Goal: Transaction & Acquisition: Obtain resource

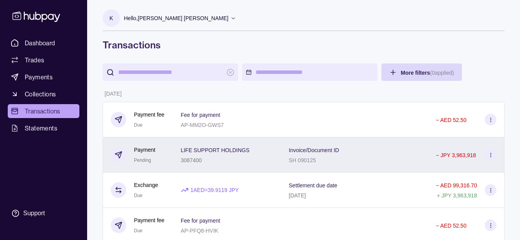
click at [282, 145] on div "Invoice/Document ID SH 090125" at bounding box center [354, 154] width 147 height 35
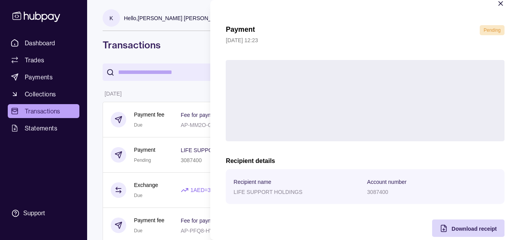
scroll to position [28, 0]
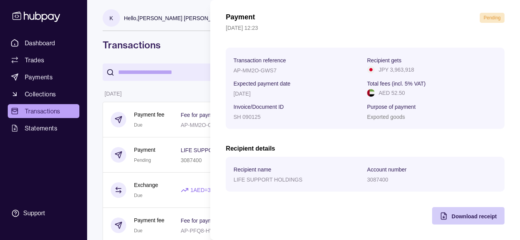
click at [453, 221] on div "Download receipt" at bounding box center [462, 215] width 69 height 17
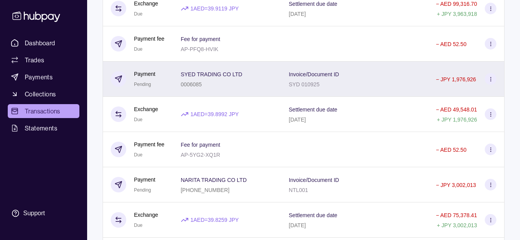
scroll to position [194, 0]
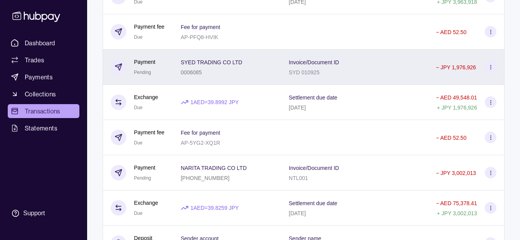
click at [240, 66] on span "SYED TRADING CO LTD" at bounding box center [212, 61] width 62 height 9
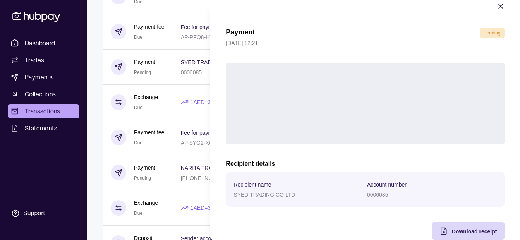
scroll to position [28, 0]
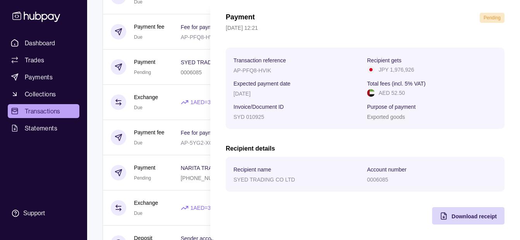
drag, startPoint x: 465, startPoint y: 219, endPoint x: 408, endPoint y: 195, distance: 62.6
click at [463, 218] on span "Download receipt" at bounding box center [473, 216] width 45 height 6
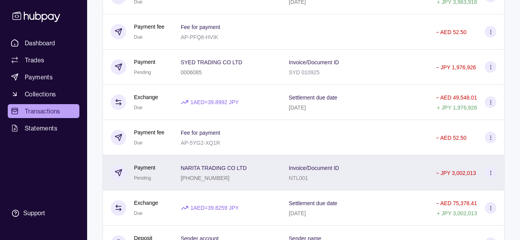
click at [177, 168] on html "Dashboard Trades Payments Collections Transactions Statements Support K Hello, …" at bounding box center [260, 234] width 520 height 857
click at [213, 175] on p "[PHONE_NUMBER]" at bounding box center [205, 178] width 49 height 6
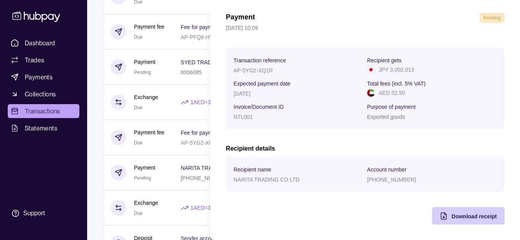
click at [461, 223] on div "Download receipt" at bounding box center [462, 215] width 69 height 17
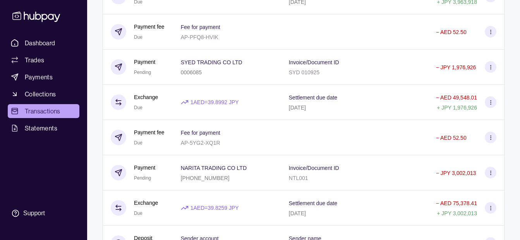
click at [94, 155] on html "Dashboard Trades Payments Collections Transactions Statements Support K Hello, …" at bounding box center [260, 234] width 520 height 857
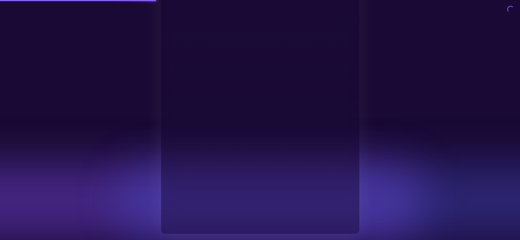
type input "**********"
